Goal: Obtain resource: Download file/media

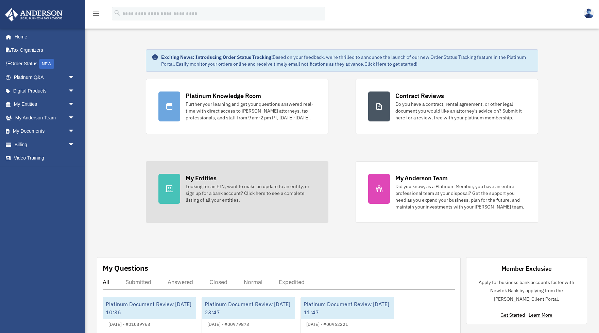
click at [208, 188] on div "Looking for an EIN, want to make an update to an entity, or sign up for a bank …" at bounding box center [251, 193] width 130 height 20
click at [197, 176] on div "My Entities" at bounding box center [201, 178] width 31 height 8
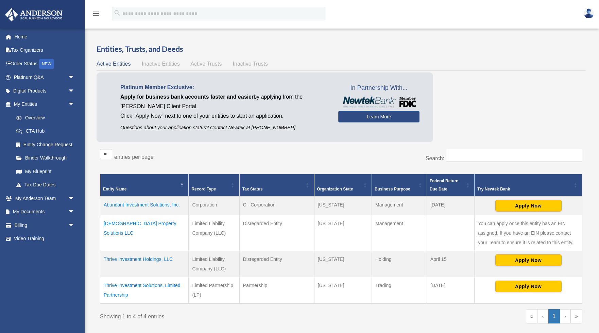
scroll to position [14, 0]
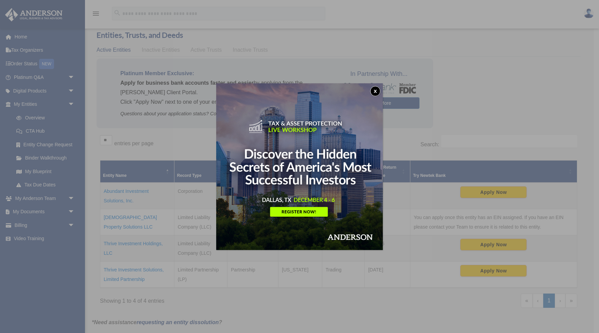
click at [374, 90] on button "x" at bounding box center [375, 91] width 10 height 10
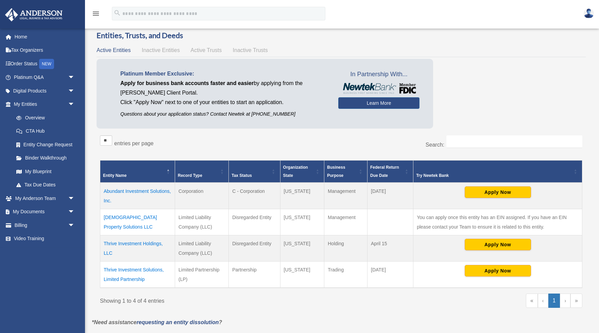
click at [133, 269] on td "Thrive Investment Solutions, Limited Partnership" at bounding box center [137, 274] width 75 height 27
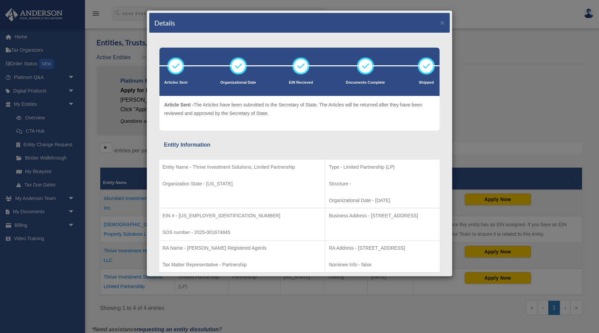
scroll to position [0, 0]
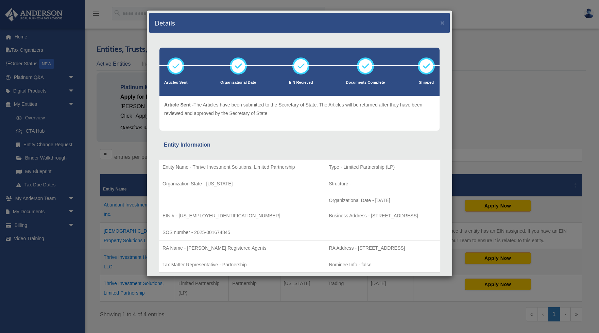
click at [99, 36] on div "Details × Articles Sent Organizational Date" at bounding box center [299, 166] width 599 height 333
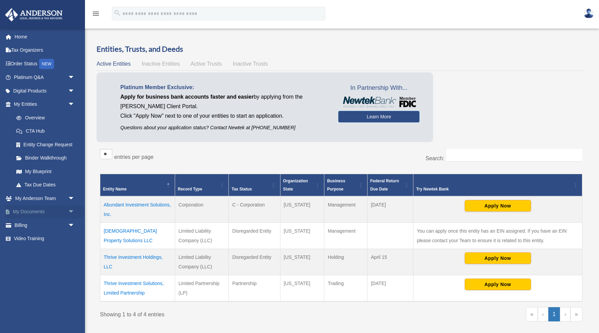
click at [65, 211] on link "My Documents arrow_drop_down" at bounding box center [45, 212] width 80 height 14
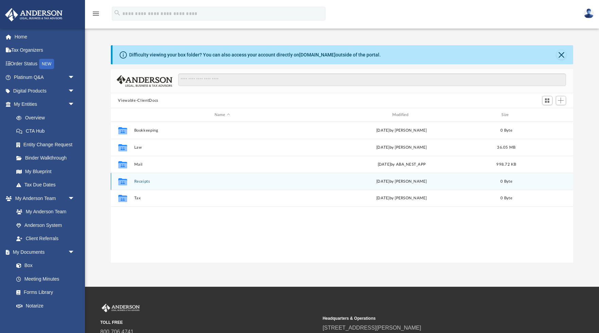
scroll to position [155, 462]
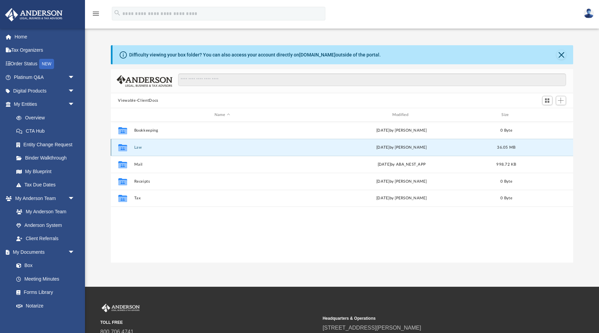
click at [136, 147] on button "Law" at bounding box center [222, 147] width 176 height 4
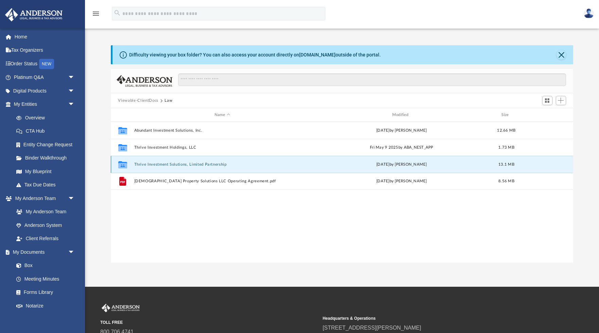
click at [182, 164] on button "Thrive Investment Solutions, Limited Partnership" at bounding box center [222, 164] width 176 height 4
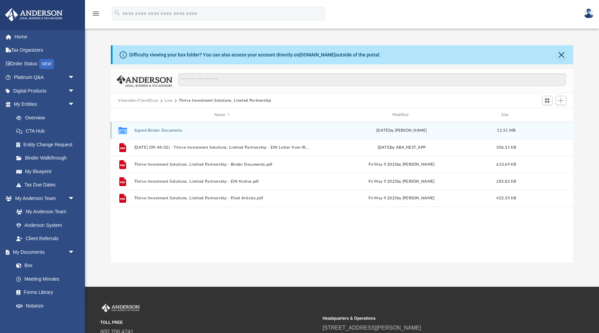
click at [162, 130] on button "Signed Binder Documents" at bounding box center [222, 130] width 176 height 4
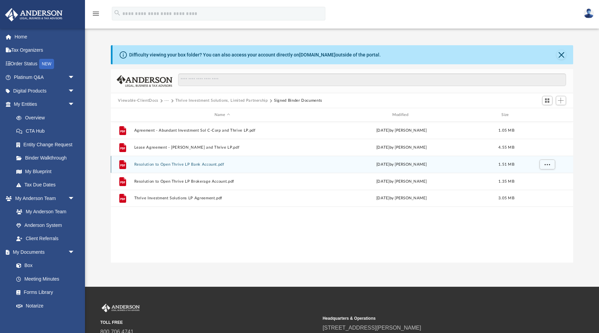
click at [166, 164] on button "Resolution to Open Thrive LP Bank Account.pdf" at bounding box center [222, 164] width 176 height 4
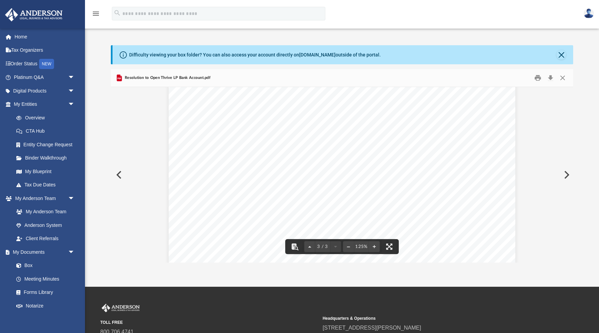
scroll to position [964, 0]
